Goal: Find contact information: Find contact information

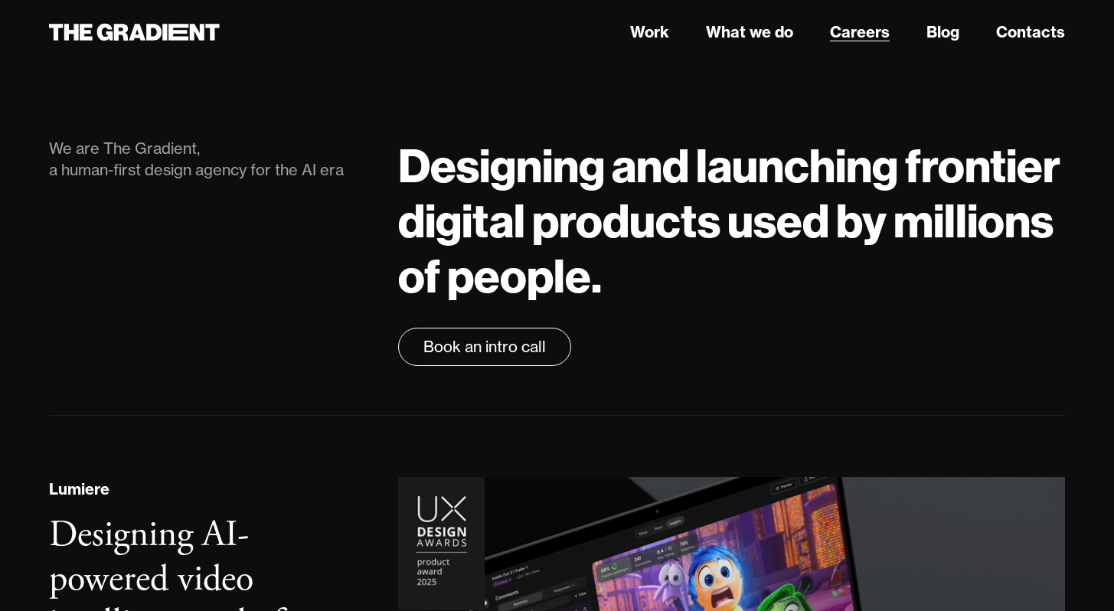
click at [871, 32] on link "Careers" at bounding box center [860, 32] width 60 height 23
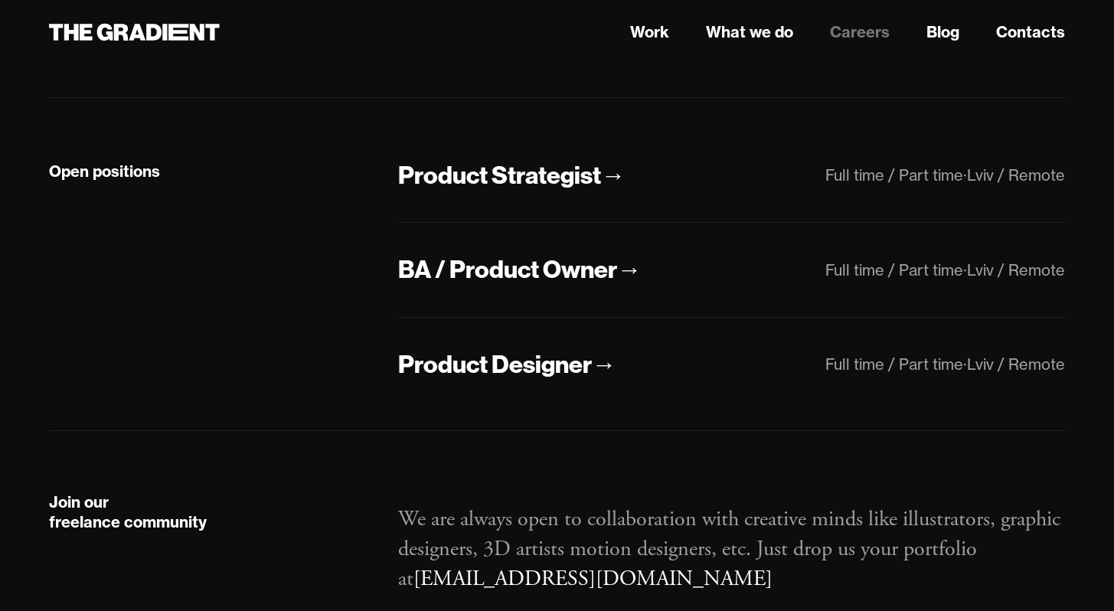
scroll to position [340, 0]
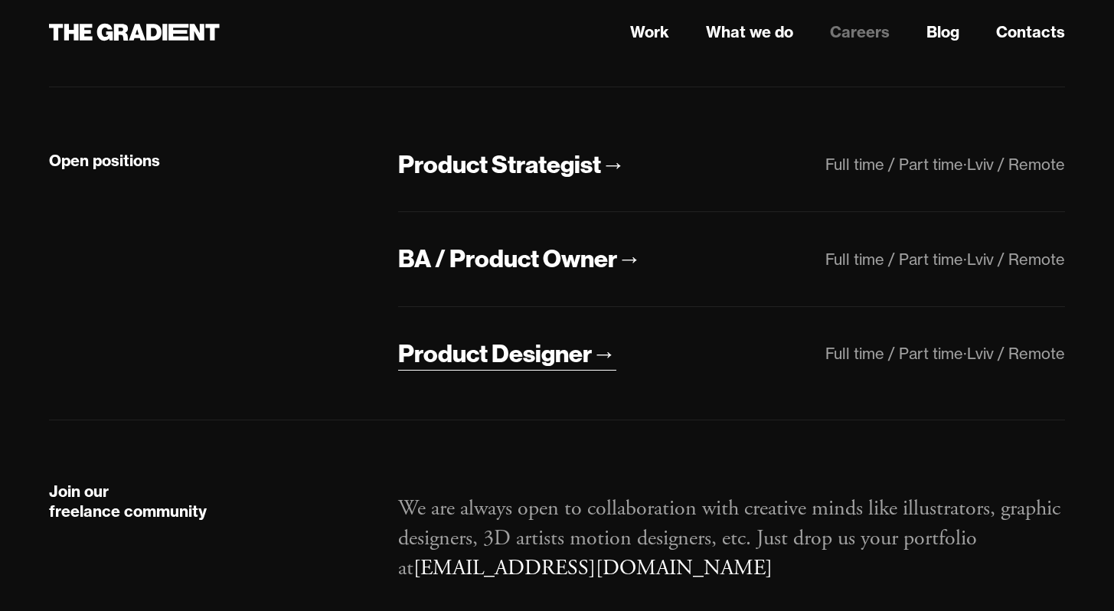
click at [531, 345] on div "Product Designer" at bounding box center [495, 354] width 194 height 32
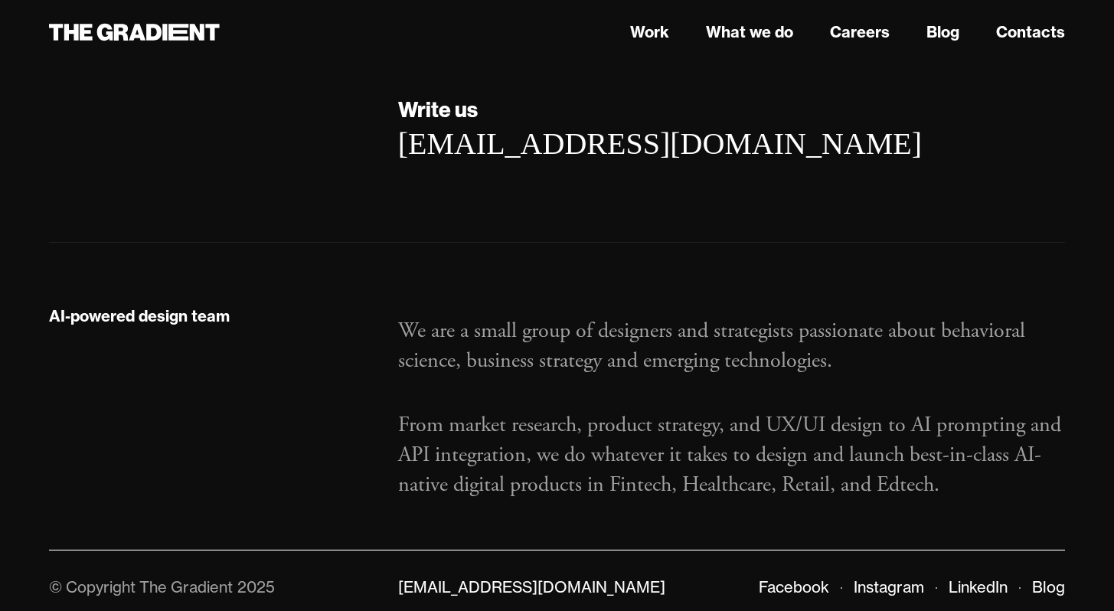
scroll to position [2655, 0]
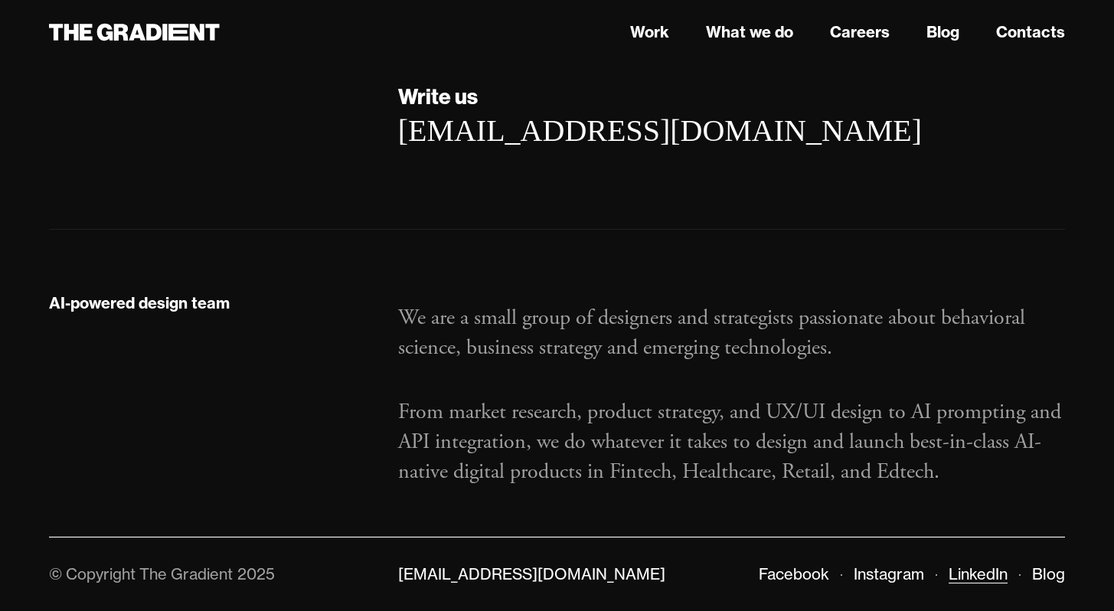
click at [977, 573] on link "LinkedIn" at bounding box center [978, 573] width 59 height 19
